Goal: Navigation & Orientation: Find specific page/section

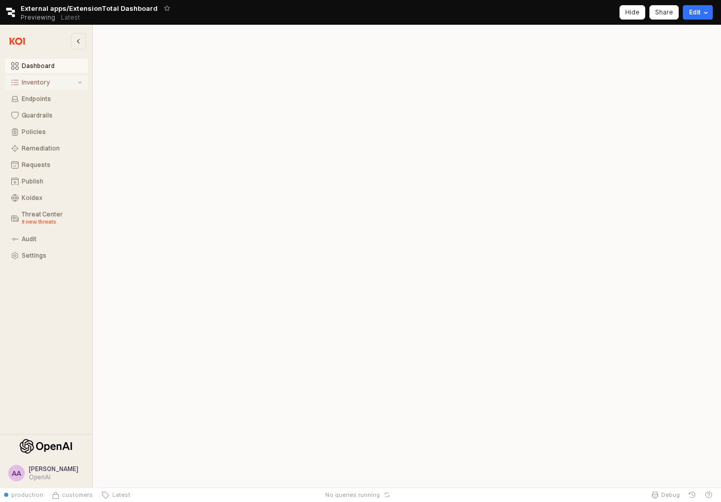
click at [41, 85] on div "Inventory" at bounding box center [49, 82] width 54 height 7
click at [42, 102] on div "All Items" at bounding box center [52, 98] width 60 height 7
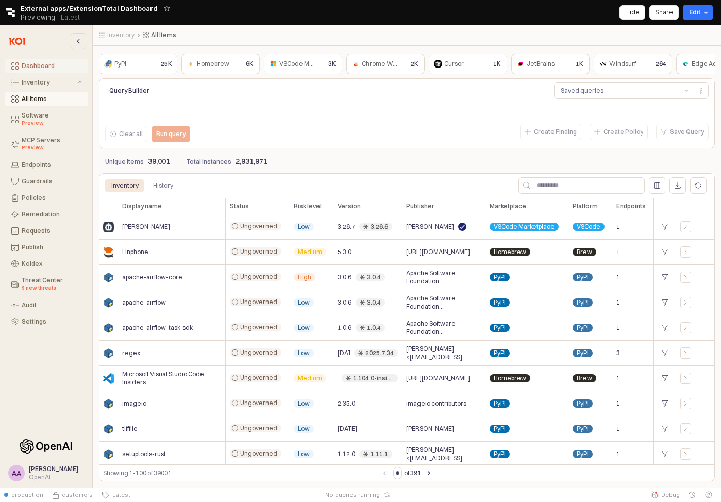
click at [51, 69] on div "Dashboard" at bounding box center [52, 65] width 60 height 7
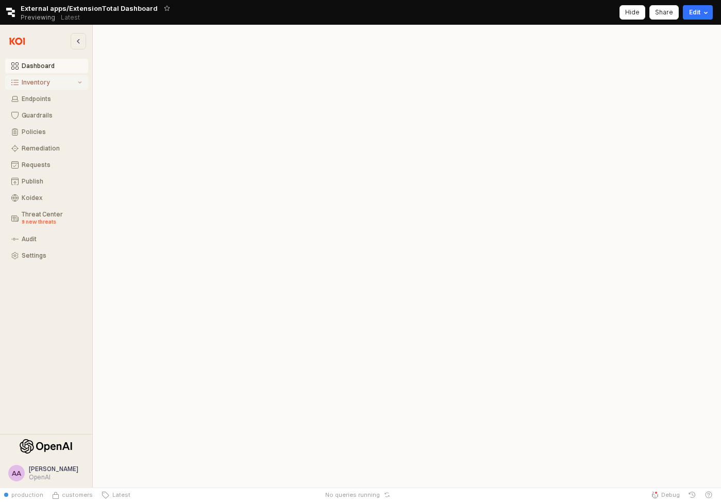
click at [30, 87] on button "Inventory" at bounding box center [46, 82] width 83 height 14
click at [46, 103] on button "All Items" at bounding box center [46, 99] width 83 height 14
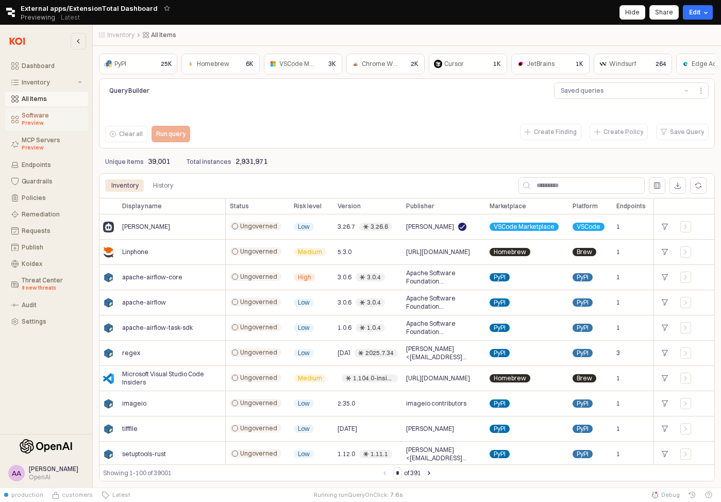
click at [46, 121] on div "Preview" at bounding box center [52, 123] width 60 height 8
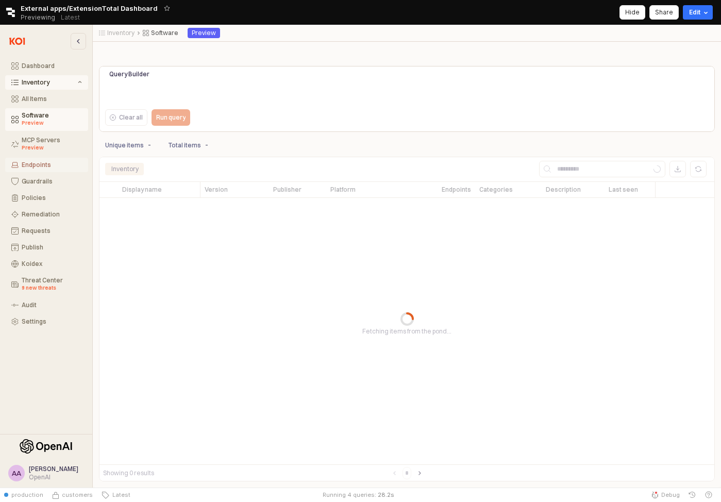
click at [46, 164] on div "Endpoints" at bounding box center [52, 164] width 60 height 7
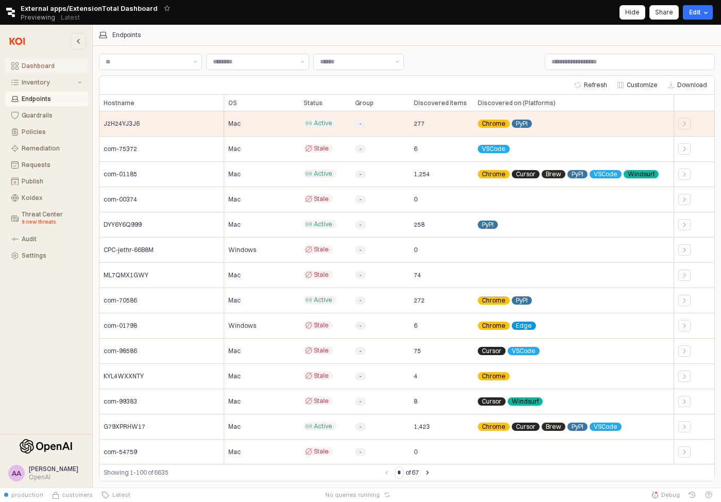
click at [45, 65] on div "Dashboard" at bounding box center [52, 65] width 60 height 7
